Goal: Task Accomplishment & Management: Use online tool/utility

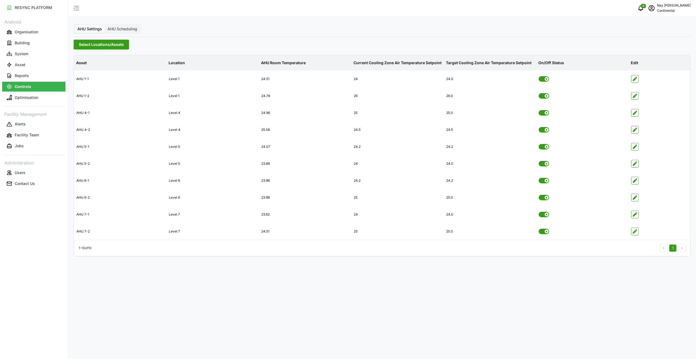
click at [637, 37] on div "AHU Settings AHU Scheduling Select Locations/Assets Asset Location AHU Room Tem…" at bounding box center [382, 179] width 628 height 359
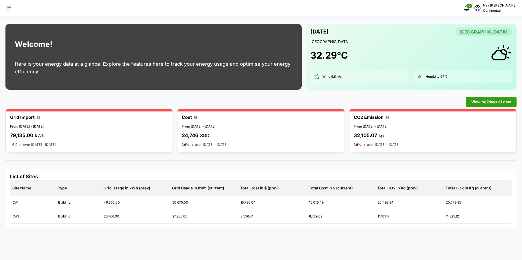
click at [4, 8] on div "0 Nay Oo Han Continental" at bounding box center [261, 8] width 522 height 17
click at [7, 8] on icon "button" at bounding box center [8, 8] width 7 height 7
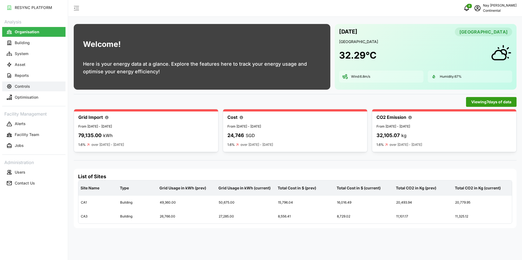
click at [28, 89] on p "Controls" at bounding box center [22, 86] width 15 height 5
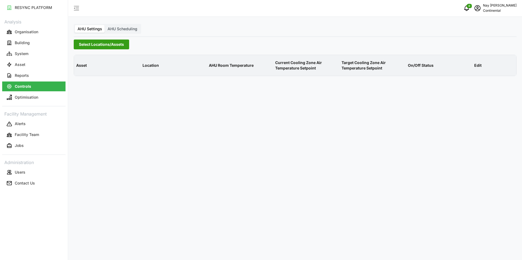
click at [116, 43] on span "Select Locations/Assets" at bounding box center [101, 44] width 45 height 9
click at [80, 70] on icon at bounding box center [81, 68] width 4 height 4
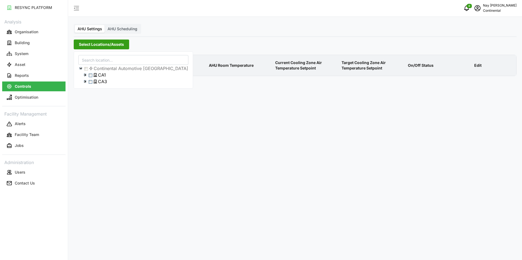
click at [91, 76] on span "Select CA1" at bounding box center [91, 76] width 4 height 4
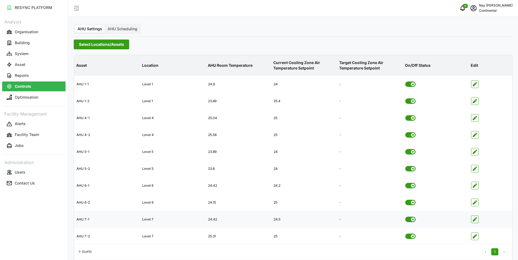
click at [257, 220] on span "button" at bounding box center [474, 219] width 7 height 7
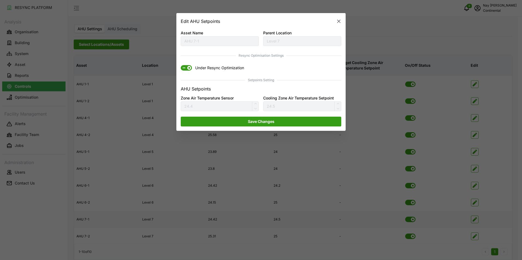
click at [257, 20] on icon "button" at bounding box center [338, 21] width 5 height 5
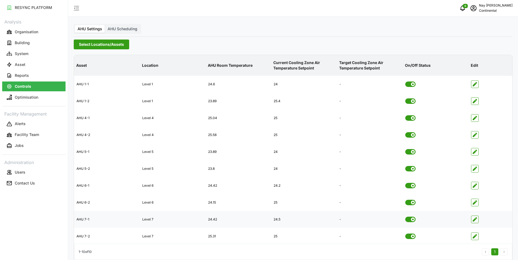
click at [257, 37] on div "AHU Settings AHU Scheduling Select Locations/Assets Asset Location AHU Room Tem…" at bounding box center [292, 133] width 449 height 267
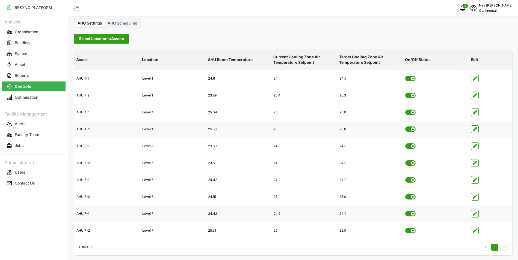
scroll to position [7, 0]
